Goal: Task Accomplishment & Management: Manage account settings

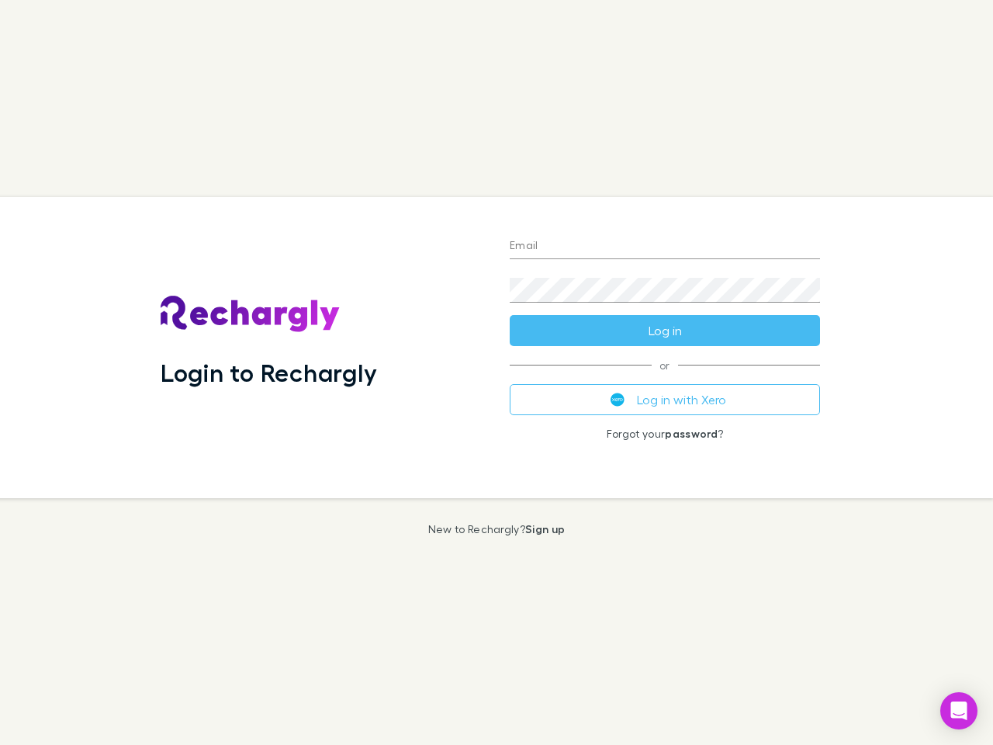
click at [496, 372] on div "Login to Rechargly" at bounding box center [322, 347] width 349 height 301
click at [665, 247] on input "Email" at bounding box center [665, 246] width 310 height 25
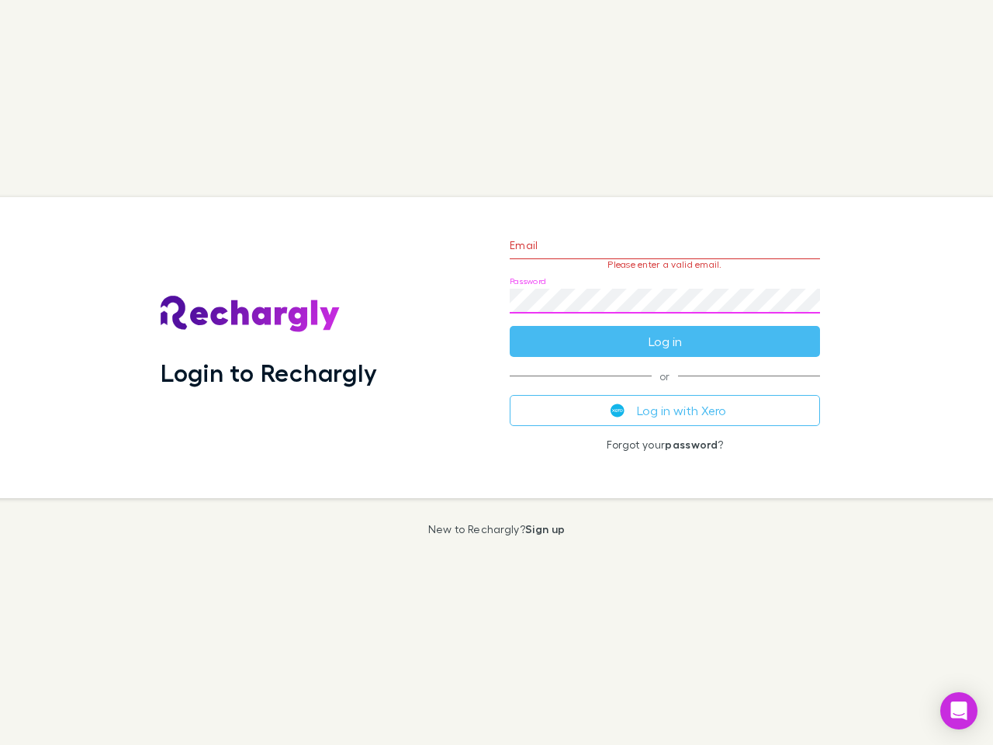
click at [665, 330] on form "Email Please enter a valid email. Password Log in" at bounding box center [665, 289] width 310 height 135
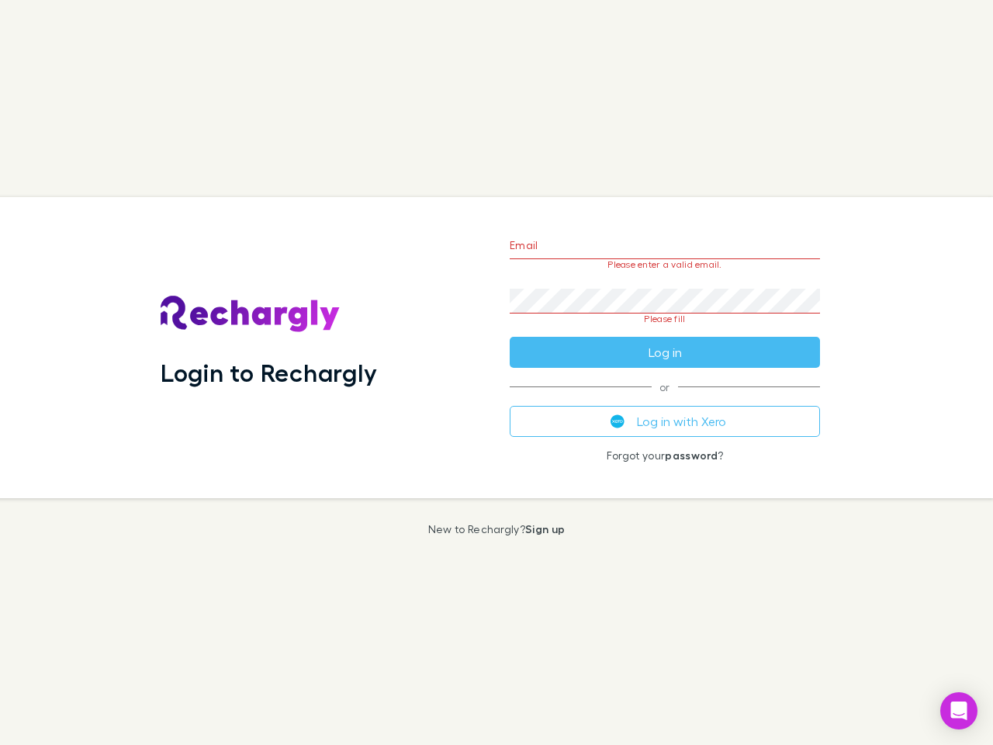
click at [665, 400] on div "Email Please enter a valid email. Password Please fill Log in or Log in with Xe…" at bounding box center [664, 347] width 335 height 301
click at [959, 711] on icon "Open Intercom Messenger" at bounding box center [959, 710] width 16 height 19
